Goal: Task Accomplishment & Management: Complete application form

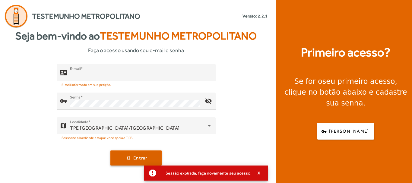
type input "**********"
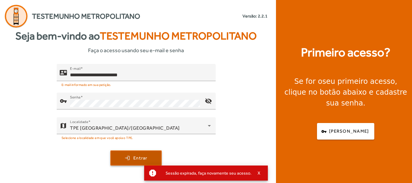
click at [150, 157] on span "submit" at bounding box center [136, 158] width 50 height 14
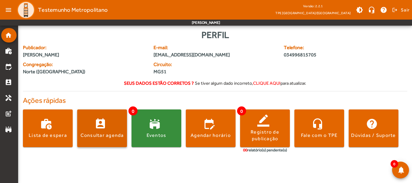
click at [111, 131] on span at bounding box center [102, 128] width 50 height 14
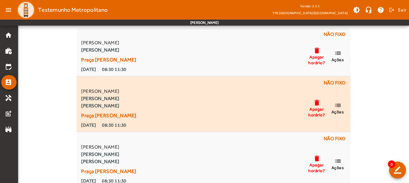
scroll to position [60, 0]
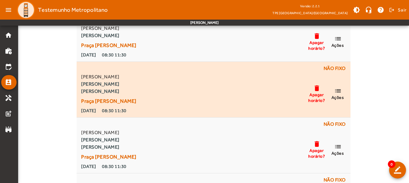
click at [340, 90] on mat-icon "list" at bounding box center [337, 91] width 7 height 8
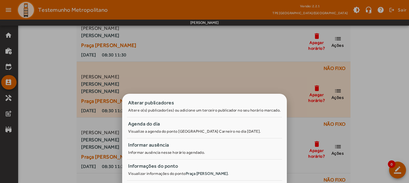
scroll to position [0, 0]
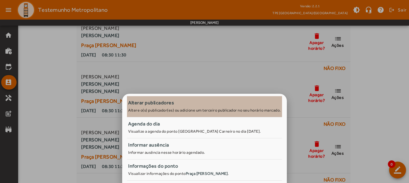
click at [169, 110] on small "Altere o(s) publicador(es) ou adicione um terceiro publicador no seu horário ma…" at bounding box center [204, 110] width 152 height 5
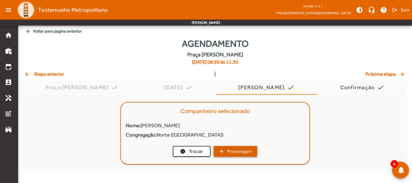
click at [238, 151] on span "Prosseguir" at bounding box center [239, 151] width 24 height 7
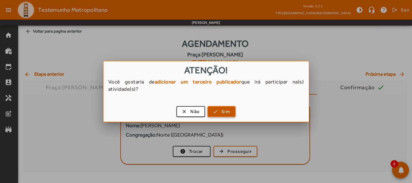
click at [224, 111] on span "Sim" at bounding box center [225, 111] width 9 height 7
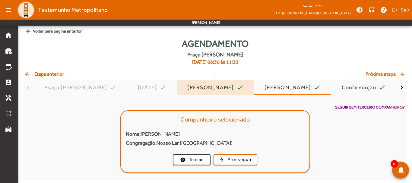
click at [229, 87] on div "[PERSON_NAME]" at bounding box center [211, 87] width 49 height 6
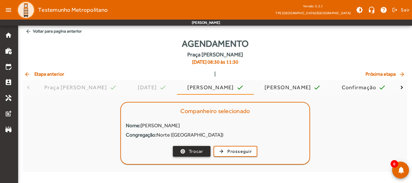
click at [191, 150] on span "Trocar" at bounding box center [196, 151] width 14 height 7
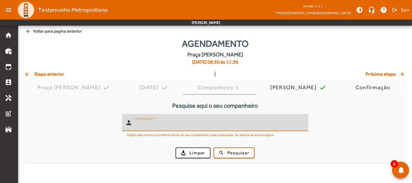
click at [188, 122] on input "Publicador" at bounding box center [219, 124] width 168 height 7
type input "******"
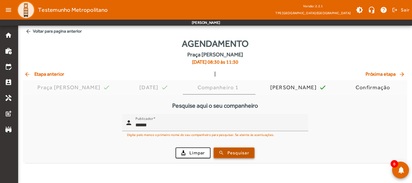
click at [238, 151] on span "Pesquisar" at bounding box center [238, 152] width 22 height 7
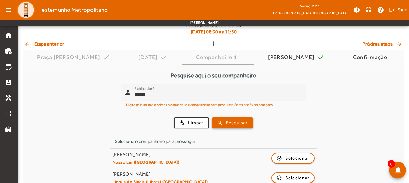
scroll to position [39, 0]
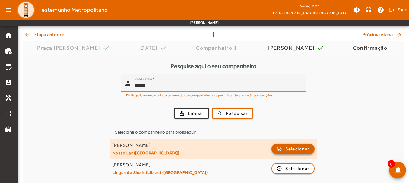
click at [286, 146] on span "Selecionar" at bounding box center [297, 148] width 24 height 7
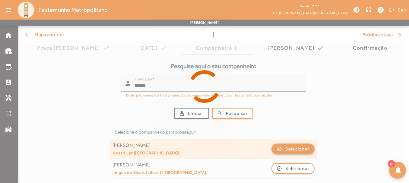
scroll to position [0, 0]
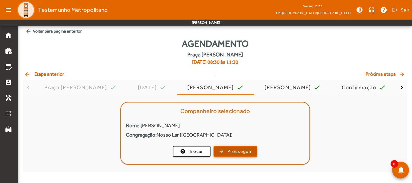
click at [248, 151] on span "Prosseguir" at bounding box center [239, 151] width 24 height 7
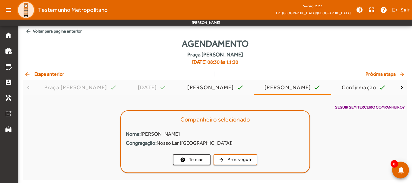
click at [364, 107] on span "Seguir sem terceiro companheiro?" at bounding box center [370, 107] width 70 height 6
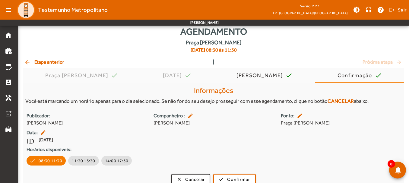
scroll to position [19, 0]
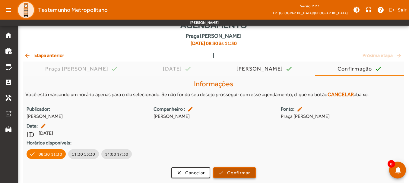
click at [247, 171] on span "Confirmar" at bounding box center [238, 172] width 23 height 7
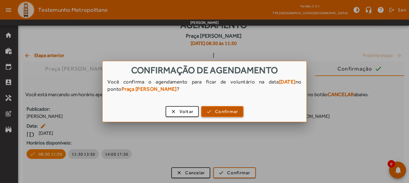
click at [239, 109] on span "button" at bounding box center [222, 111] width 41 height 14
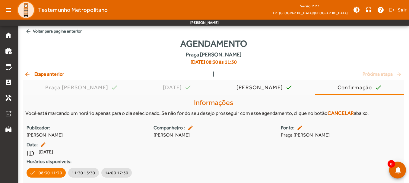
scroll to position [19, 0]
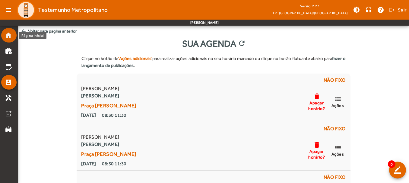
click at [8, 36] on mat-icon "home" at bounding box center [8, 35] width 7 height 7
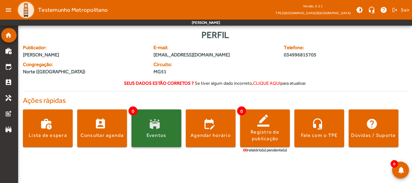
click at [147, 120] on span at bounding box center [156, 128] width 50 height 38
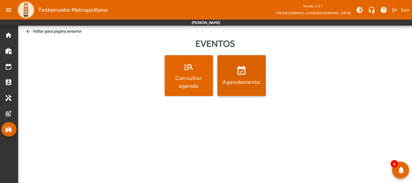
click at [249, 72] on span at bounding box center [241, 75] width 48 height 14
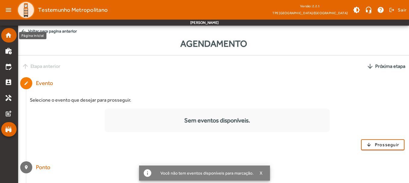
click at [12, 37] on link "home" at bounding box center [11, 35] width 12 height 7
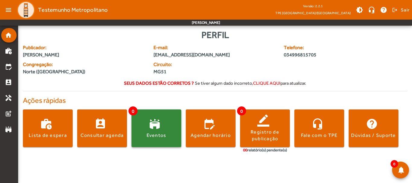
click at [144, 126] on span at bounding box center [156, 128] width 50 height 14
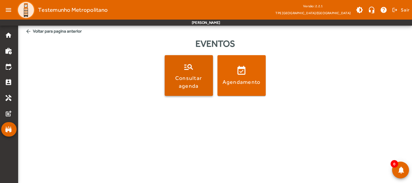
click at [172, 78] on div "Consultar agenda" at bounding box center [189, 81] width 46 height 15
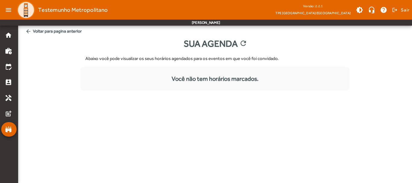
click at [0, 36] on mat-nav-list "home work_history edit_calendar perm_contact_calendar handyman post_add stadium" at bounding box center [9, 104] width 18 height 157
click at [19, 33] on div "Página inicial" at bounding box center [32, 35] width 27 height 7
click at [13, 34] on link "home" at bounding box center [11, 35] width 12 height 7
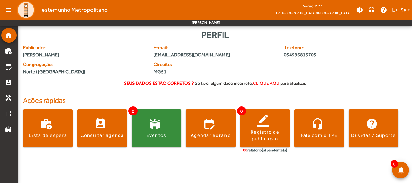
drag, startPoint x: 37, startPoint y: 55, endPoint x: 114, endPoint y: 52, distance: 77.2
click at [114, 52] on span "[PERSON_NAME]" at bounding box center [84, 54] width 123 height 7
click at [111, 54] on span "[PERSON_NAME]" at bounding box center [84, 54] width 123 height 7
click at [12, 66] on mat-icon "edit_calendar" at bounding box center [8, 66] width 7 height 7
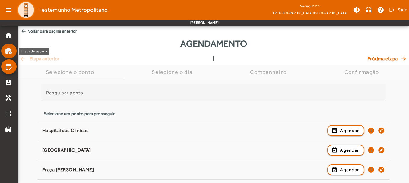
click at [4, 47] on mat-list-item "work_history" at bounding box center [8, 51] width 15 height 14
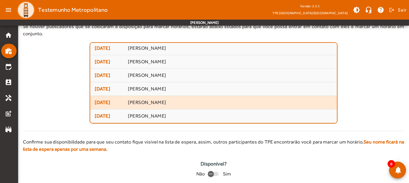
scroll to position [30, 0]
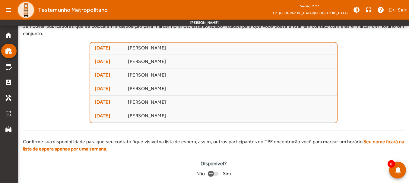
click at [46, 101] on div "Selecione o publicador para visualizar suas informações de contato. [DATE] [PER…" at bounding box center [213, 82] width 381 height 81
click at [6, 71] on mat-list-item "edit_calendar" at bounding box center [8, 66] width 15 height 14
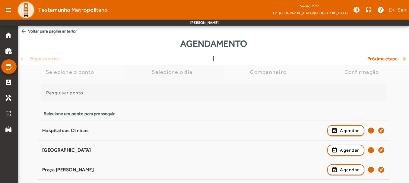
click at [165, 72] on div "Selecione o dia" at bounding box center [173, 72] width 43 height 6
click at [174, 71] on div "Selecione o dia" at bounding box center [173, 72] width 43 height 6
click at [108, 77] on div "Selecione o ponto" at bounding box center [71, 72] width 106 height 14
click at [165, 75] on div "Selecione o dia" at bounding box center [173, 72] width 43 height 6
click at [161, 66] on span "Selecione o dia" at bounding box center [173, 72] width 43 height 14
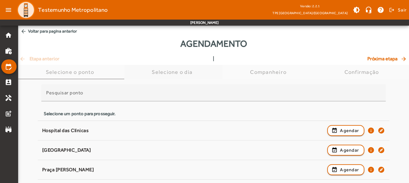
click at [161, 69] on div "Selecione o dia" at bounding box center [173, 72] width 43 height 6
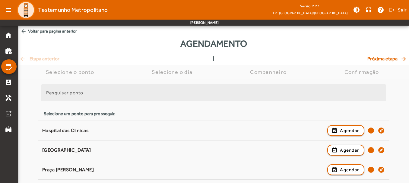
click at [72, 95] on mat-label "Pesquisar ponto" at bounding box center [64, 93] width 37 height 6
click at [72, 95] on input "Pesquisar ponto" at bounding box center [213, 95] width 334 height 7
